Goal: Find specific page/section: Find specific page/section

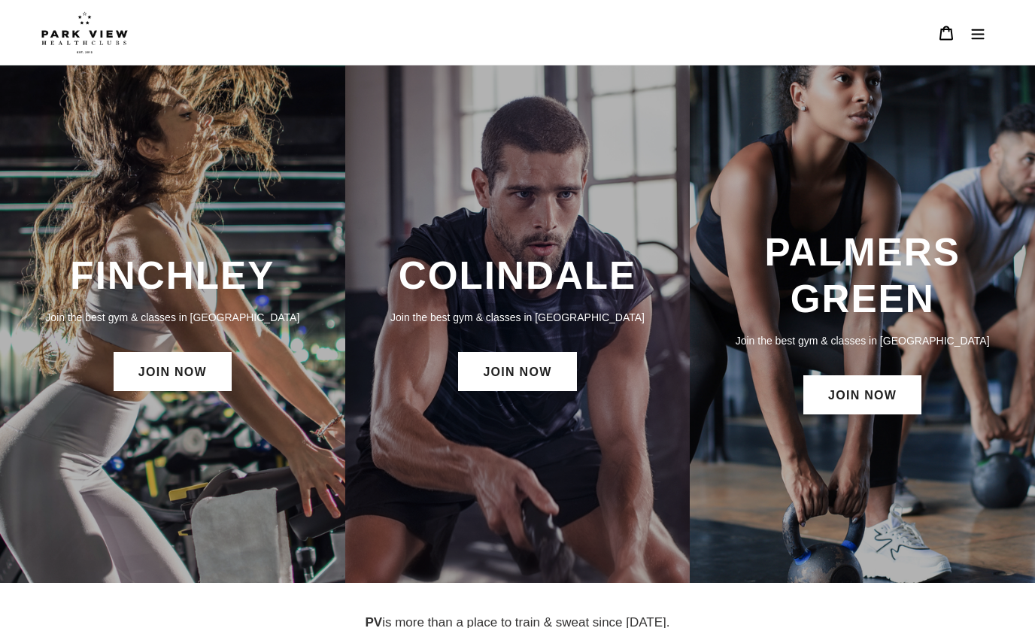
click at [982, 41] on button "Menu" at bounding box center [978, 33] width 32 height 32
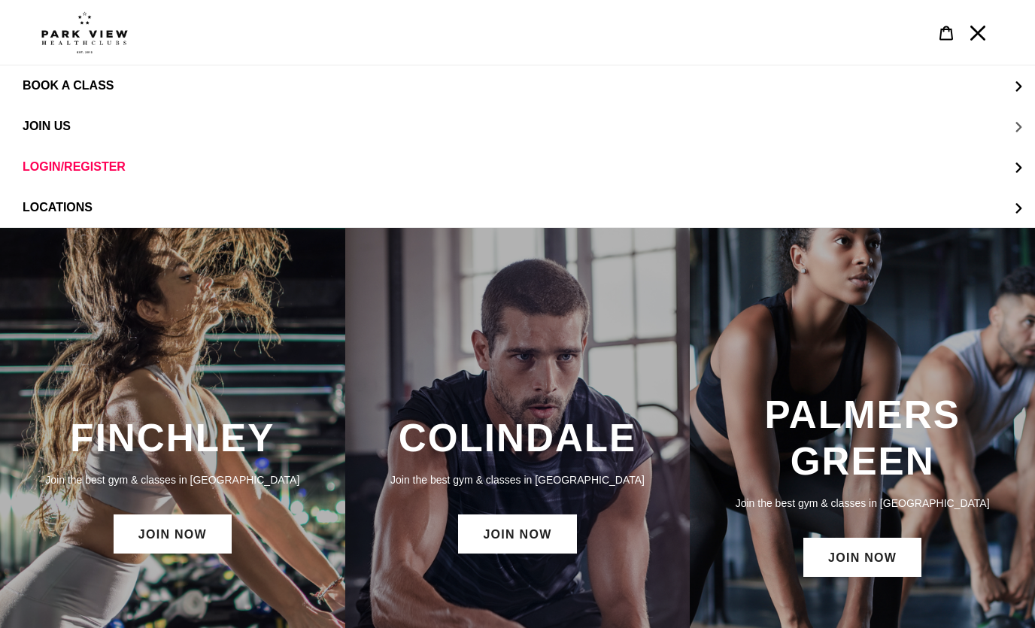
click at [33, 120] on span "JOIN US" at bounding box center [47, 127] width 48 height 14
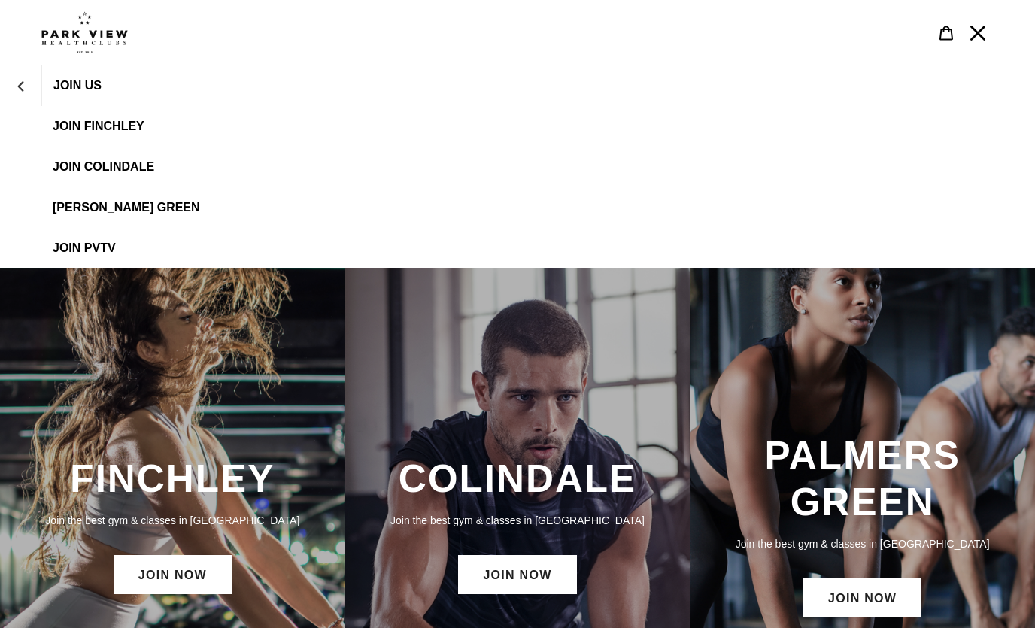
click at [78, 85] on span "JOIN US" at bounding box center [77, 86] width 48 height 14
click at [16, 97] on button "JOIN US" at bounding box center [20, 86] width 41 height 36
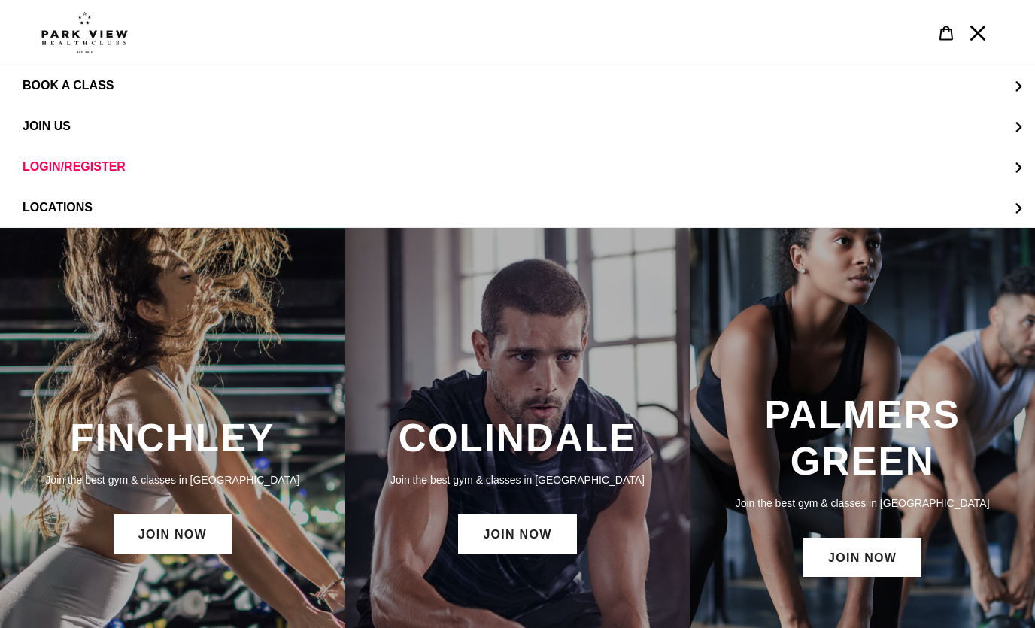
click at [32, 202] on span "LOCATIONS" at bounding box center [58, 208] width 70 height 14
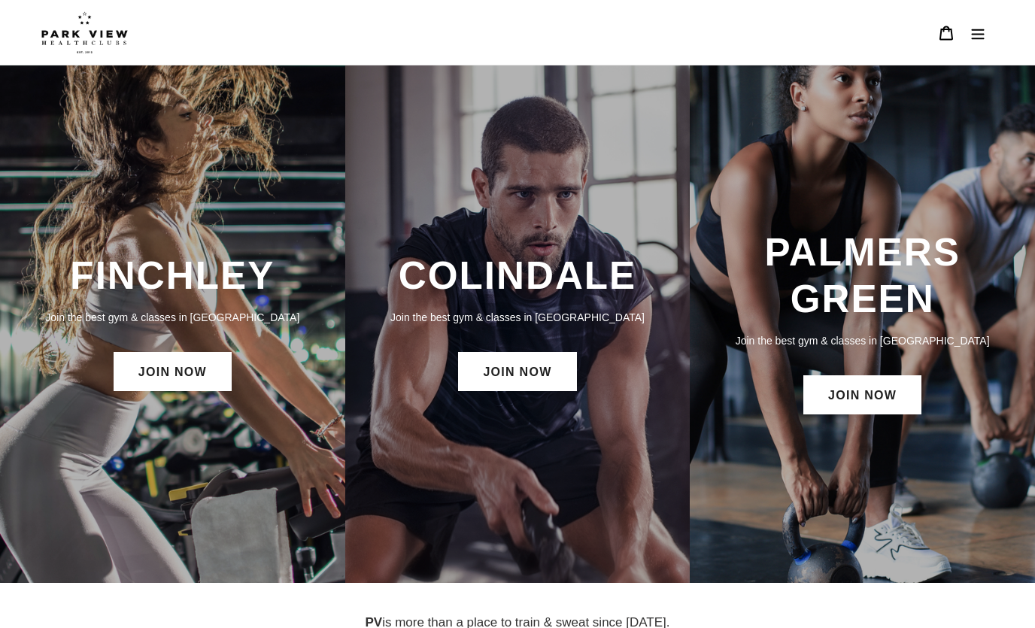
click at [971, 45] on button "Menu" at bounding box center [978, 33] width 32 height 32
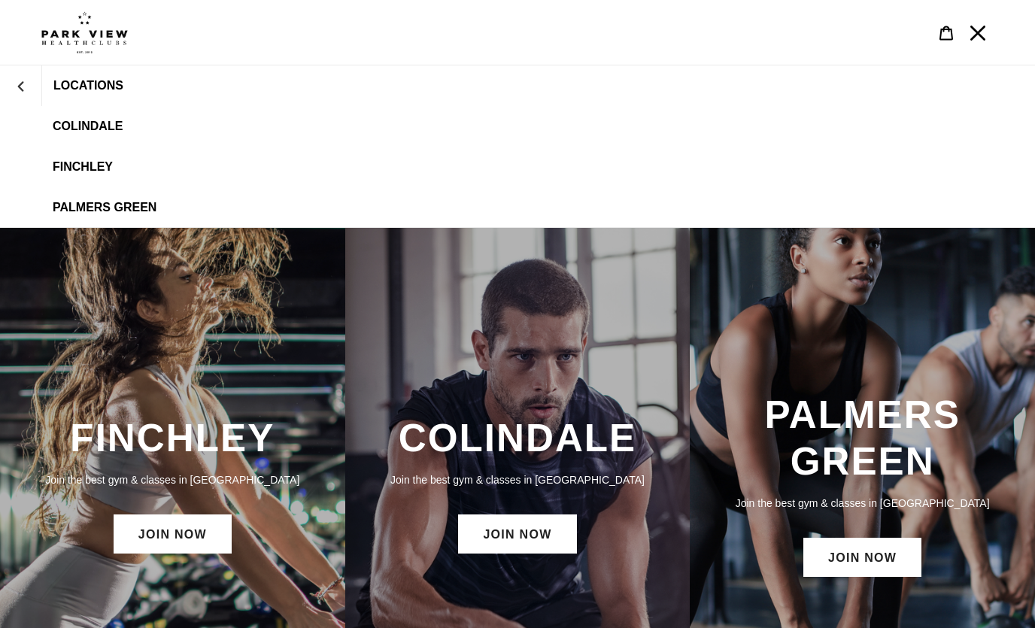
click at [74, 126] on span "Colindale" at bounding box center [88, 127] width 70 height 14
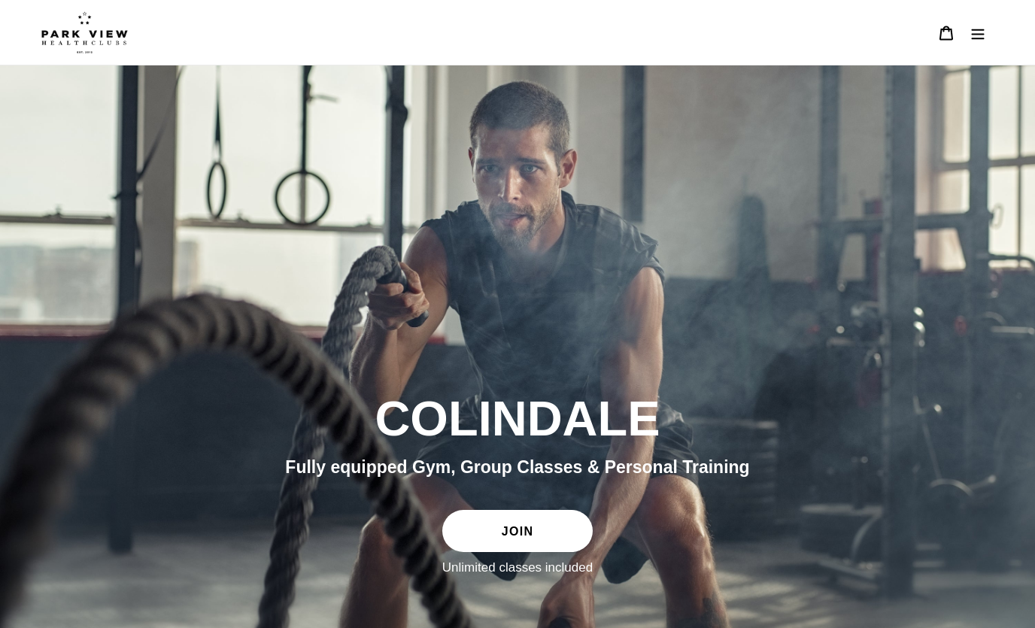
click at [982, 32] on icon "Menu" at bounding box center [977, 33] width 15 height 15
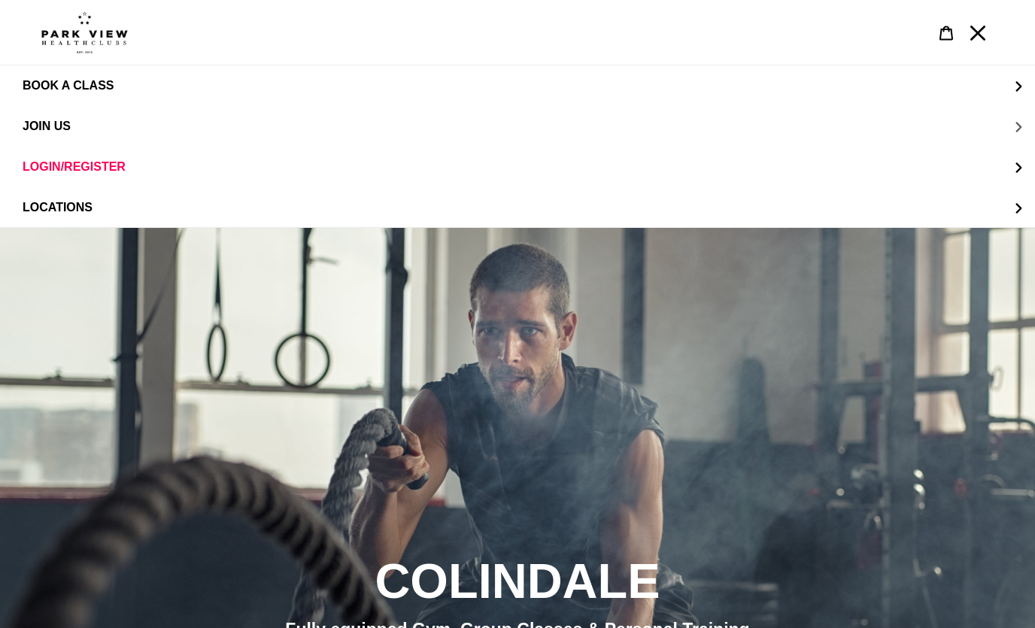
click at [42, 126] on span "JOIN US" at bounding box center [47, 127] width 48 height 14
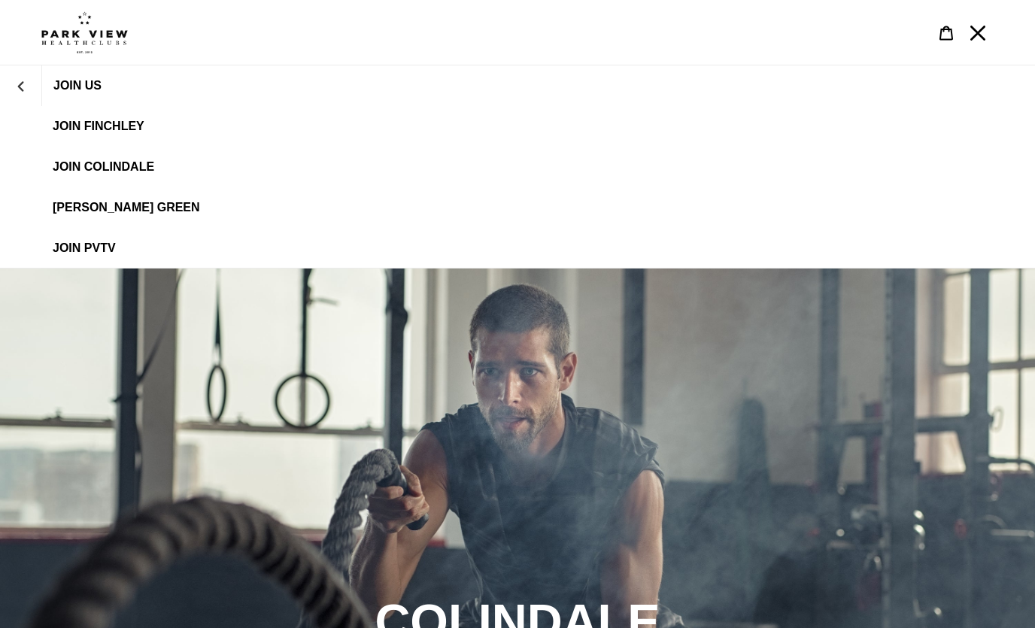
click at [76, 161] on span "JOIN Colindale" at bounding box center [104, 167] width 102 height 14
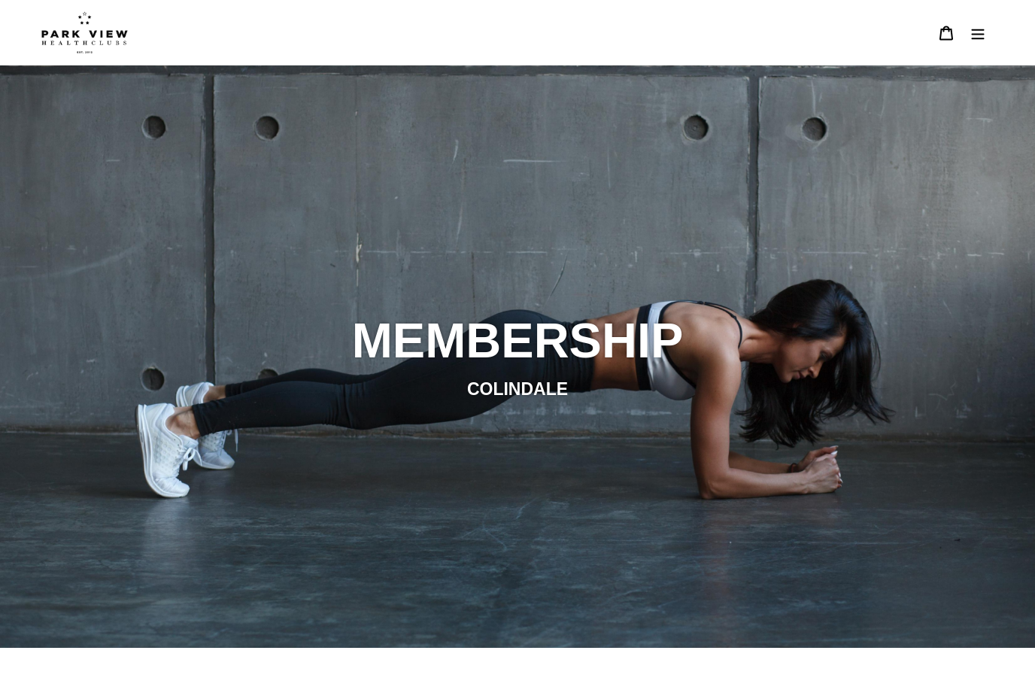
click at [982, 40] on icon "Menu" at bounding box center [977, 33] width 15 height 15
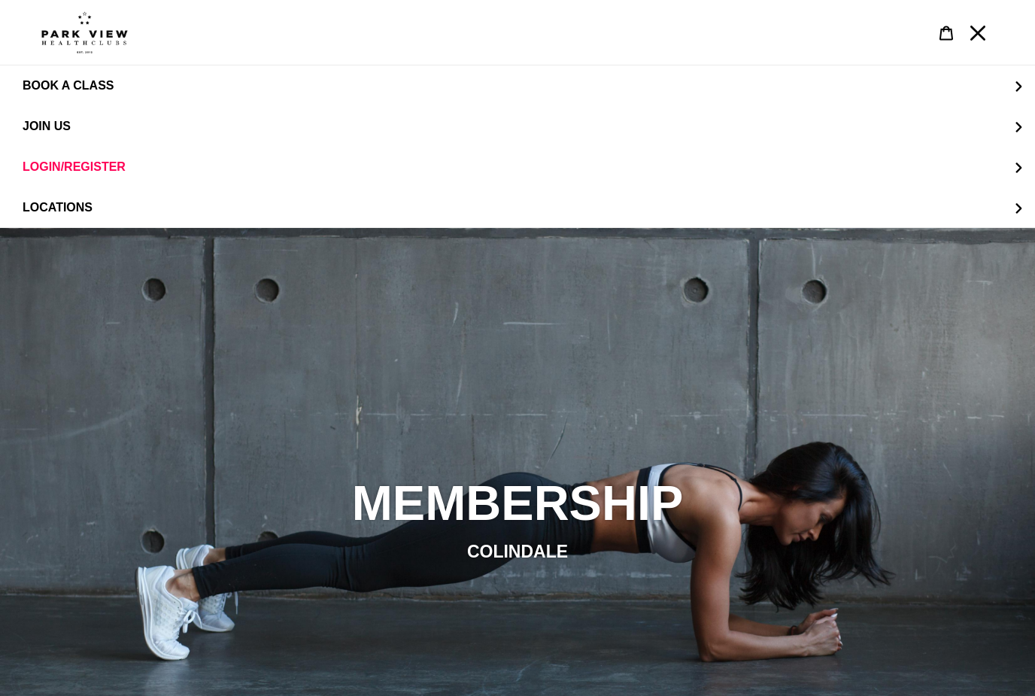
click at [973, 33] on icon "Menu" at bounding box center [977, 33] width 15 height 15
